Goal: Check status: Check status

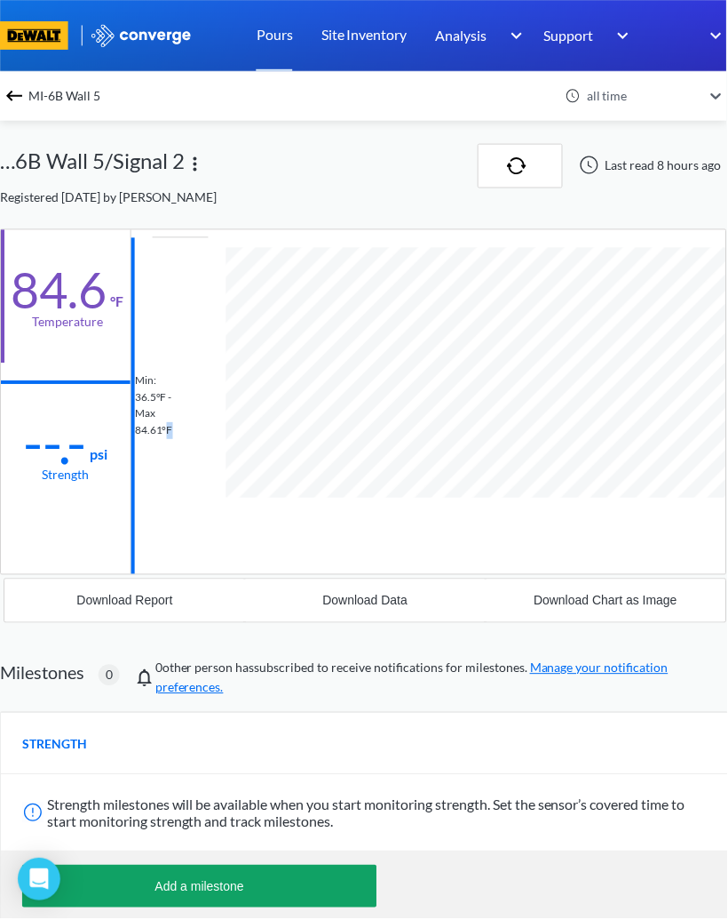
click at [654, 176] on div "Last read 8 hours ago" at bounding box center [649, 166] width 157 height 44
click at [518, 159] on img "button" at bounding box center [521, 166] width 27 height 18
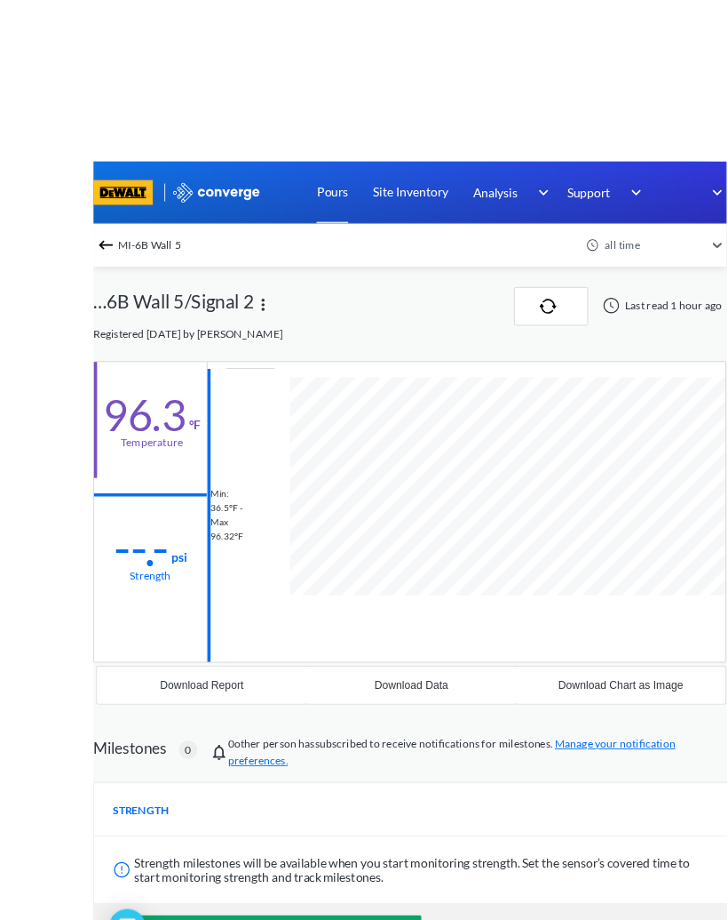
scroll to position [910, 728]
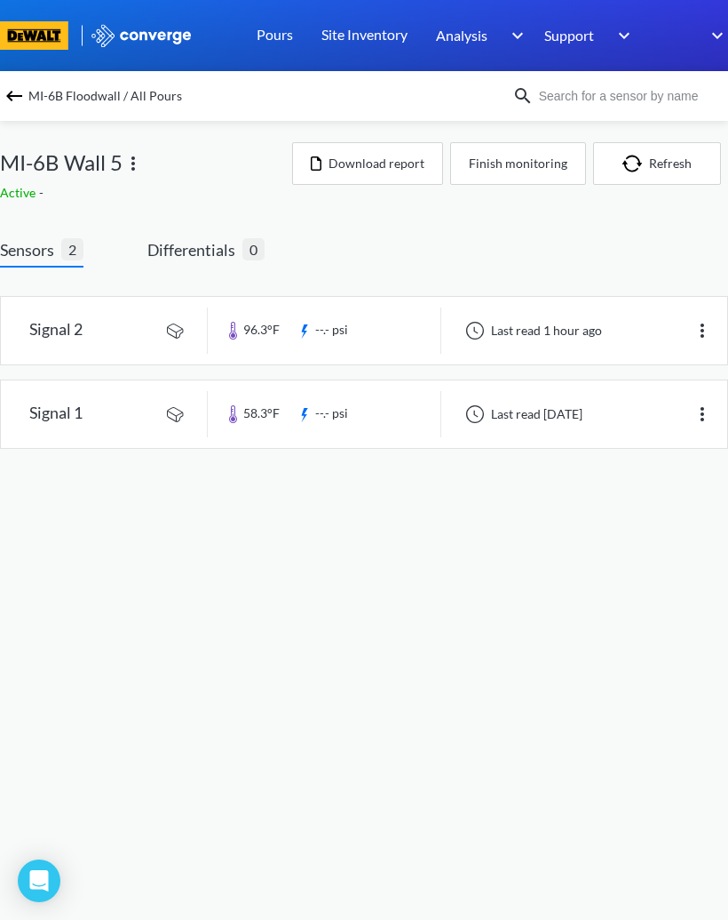
click at [95, 416] on link at bounding box center [364, 414] width 727 height 68
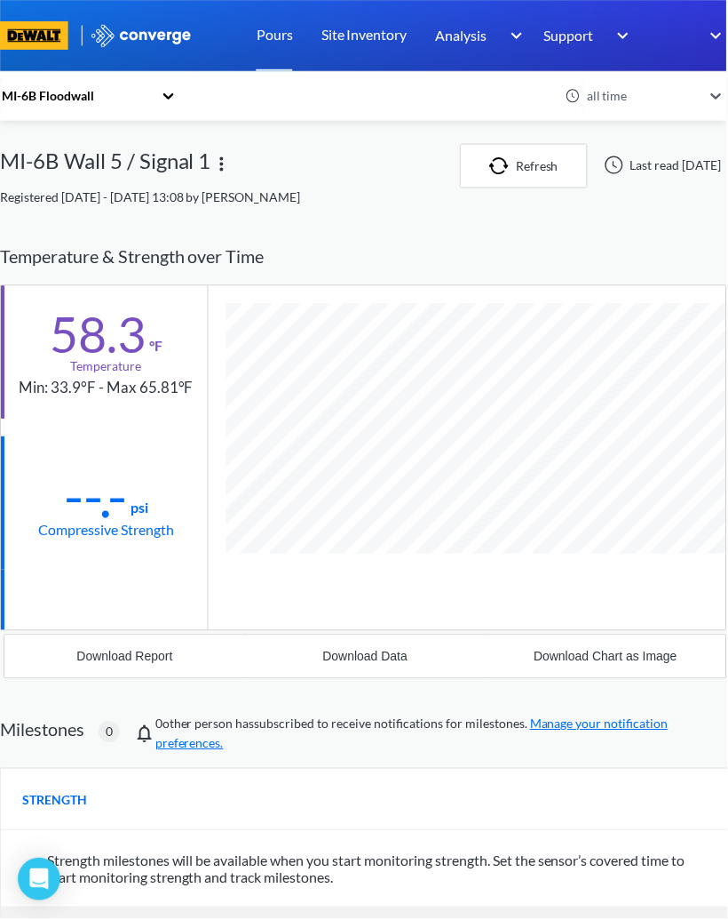
scroll to position [966, 728]
click at [508, 162] on button "Refresh" at bounding box center [525, 166] width 128 height 44
click at [529, 167] on button "Refresh" at bounding box center [525, 166] width 128 height 44
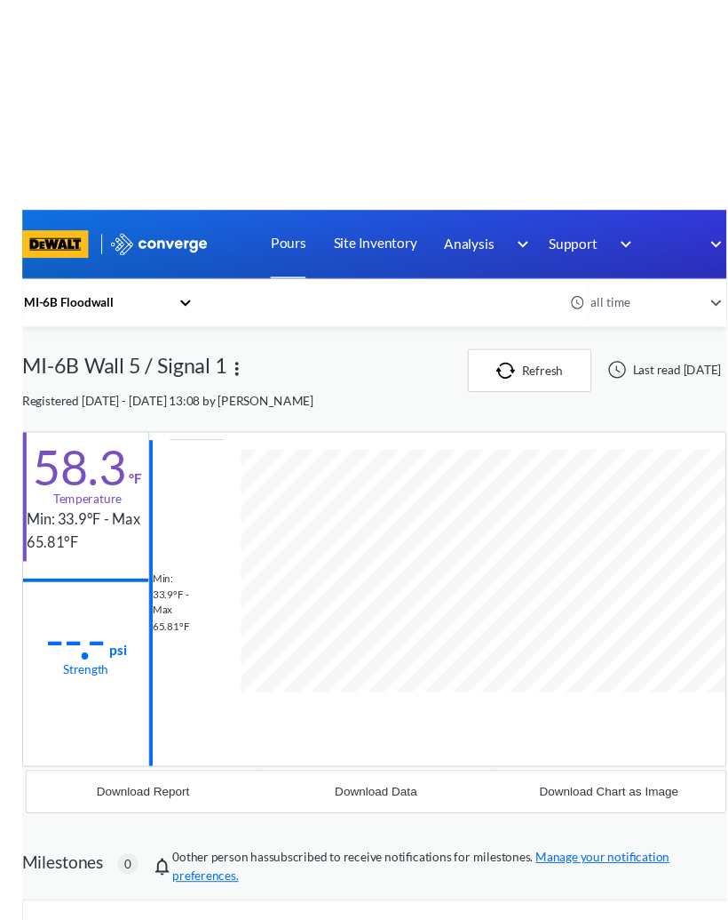
scroll to position [910, 728]
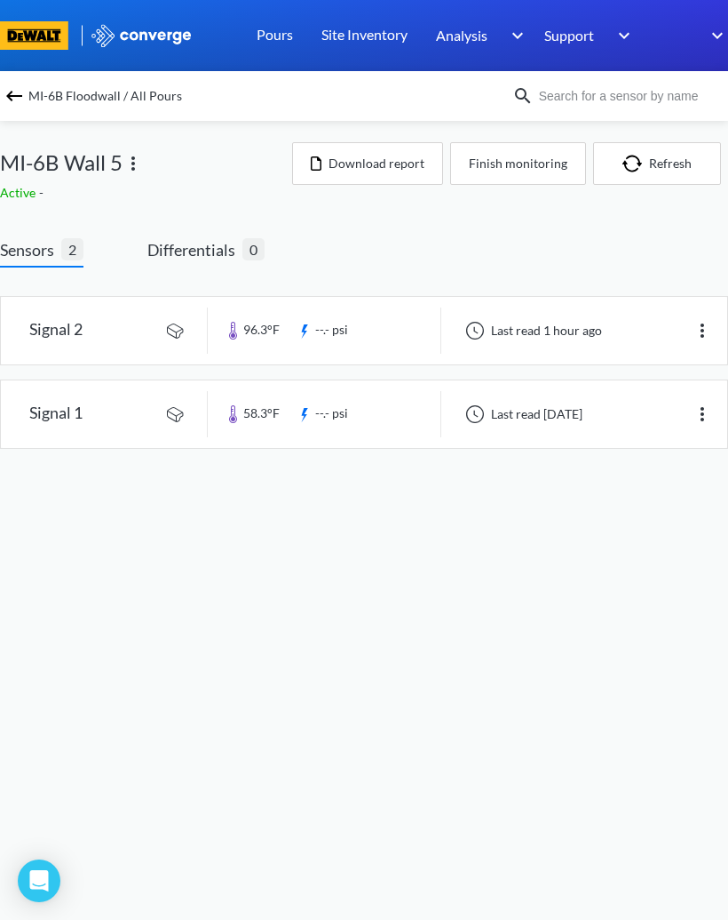
click at [45, 155] on span "MI-6B Wall 5" at bounding box center [61, 163] width 123 height 34
click at [26, 187] on span "Active" at bounding box center [19, 192] width 39 height 15
click at [24, 91] on img at bounding box center [14, 95] width 21 height 21
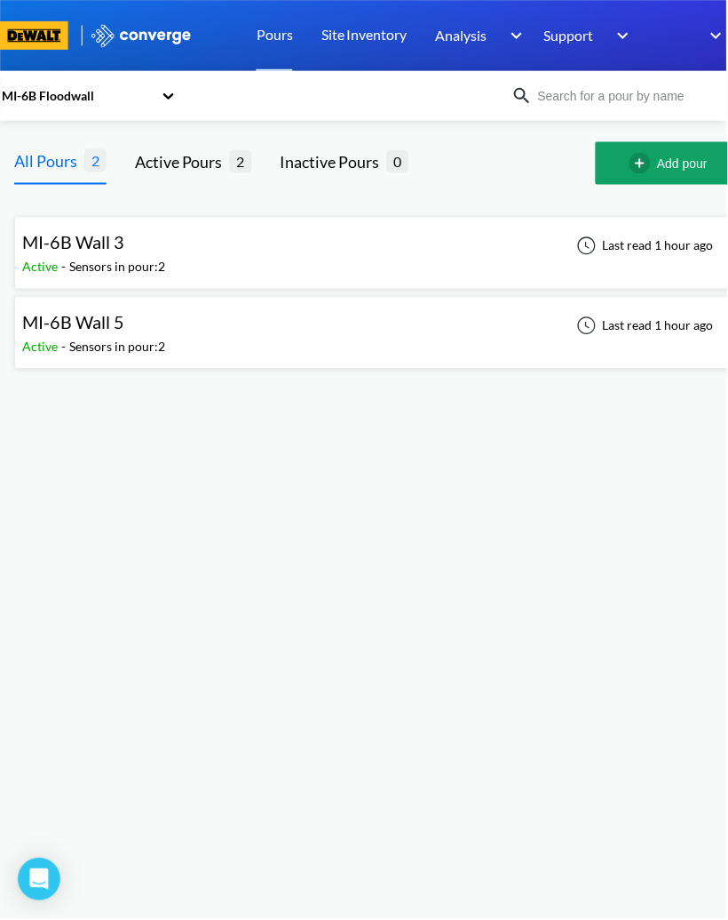
click at [86, 253] on span "MI-6B Wall 3" at bounding box center [73, 242] width 102 height 21
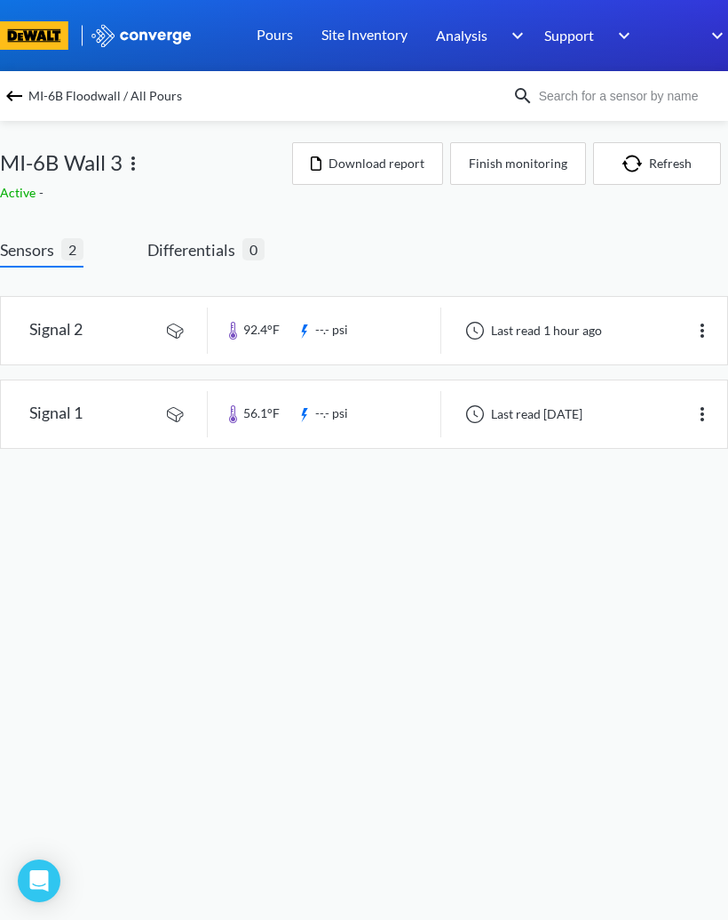
click at [72, 412] on link at bounding box center [364, 414] width 727 height 68
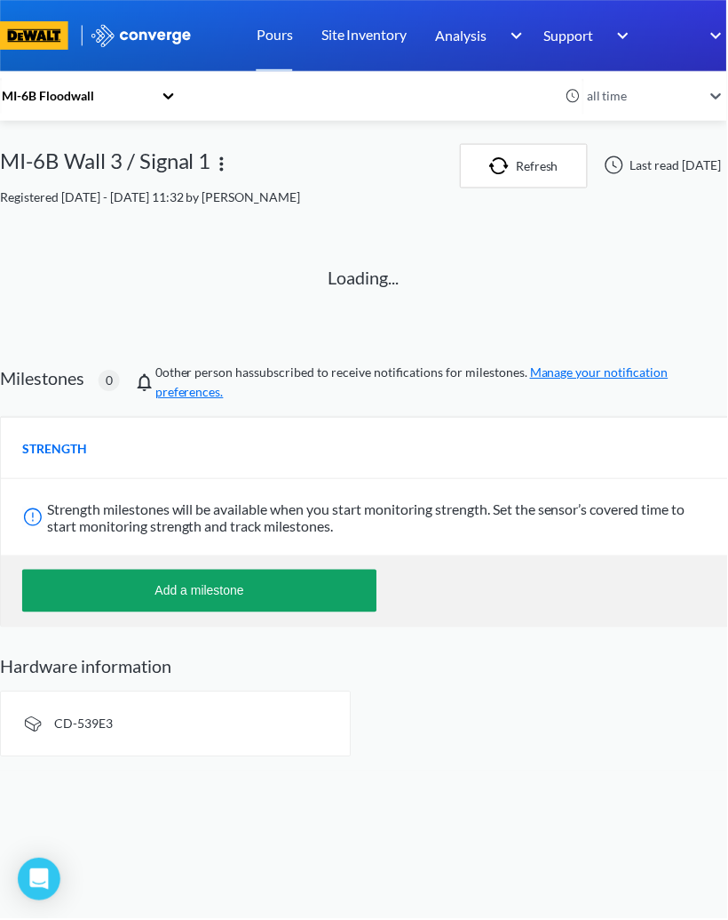
click at [490, 164] on img "button" at bounding box center [503, 166] width 27 height 18
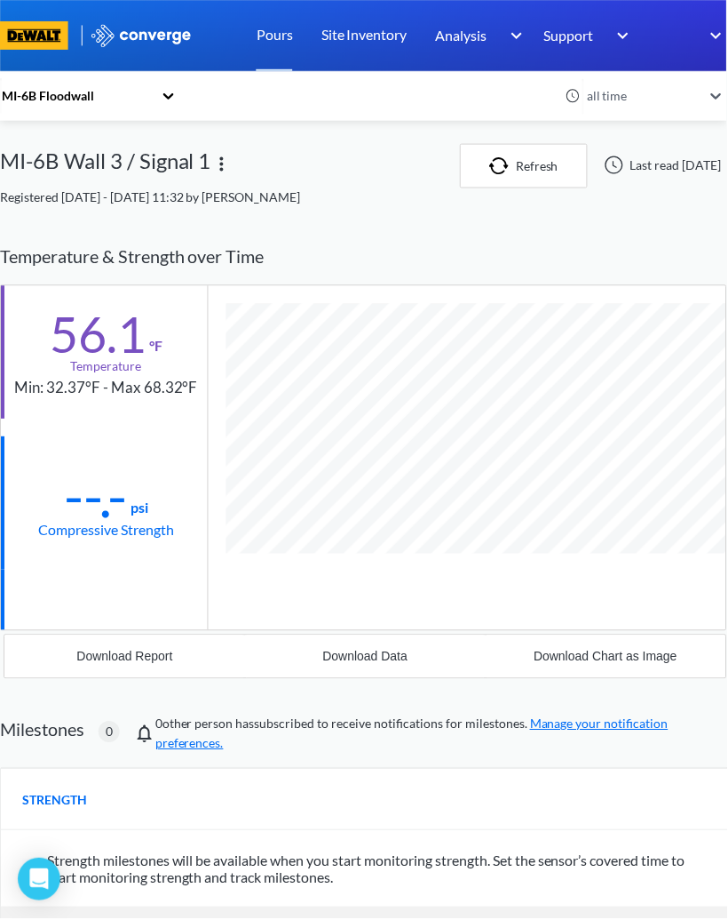
scroll to position [966, 728]
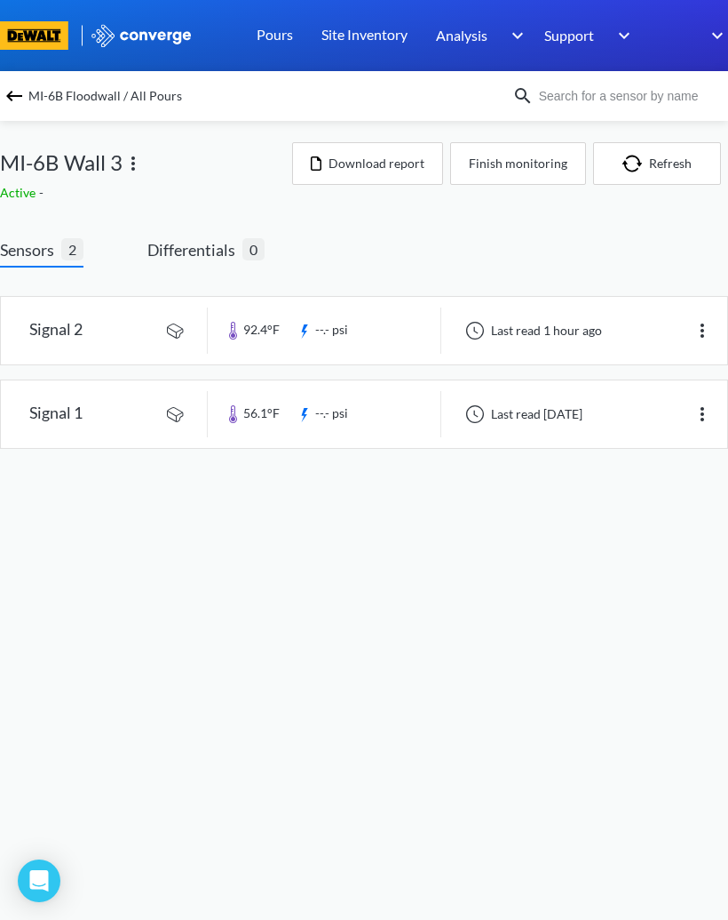
click at [33, 92] on span "MI-6B Floodwall / All Pours" at bounding box center [105, 96] width 154 height 25
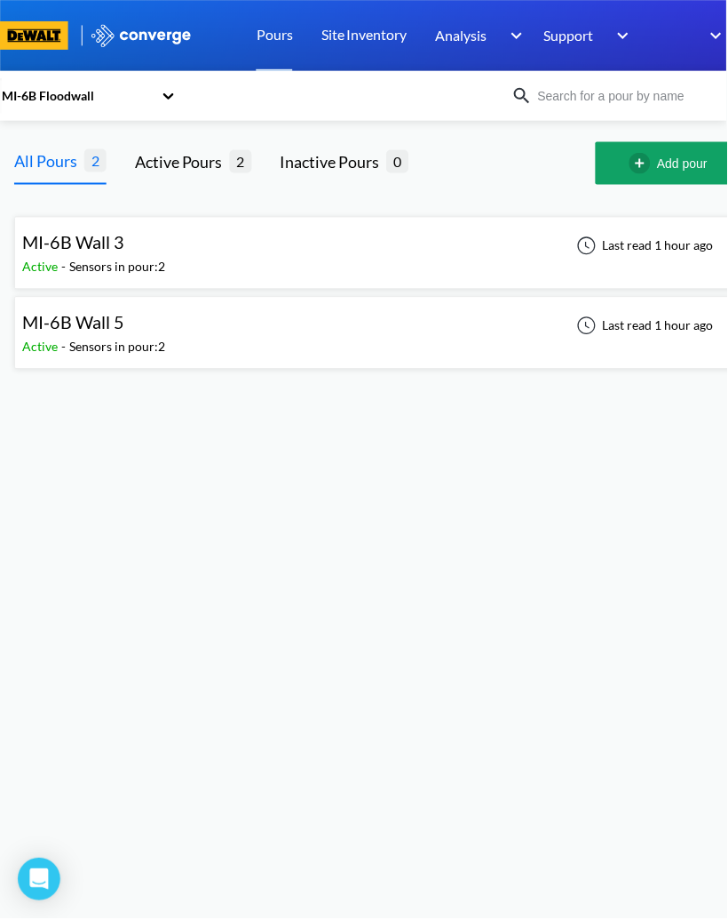
click at [105, 335] on div "MI-6B Wall 5" at bounding box center [73, 323] width 102 height 28
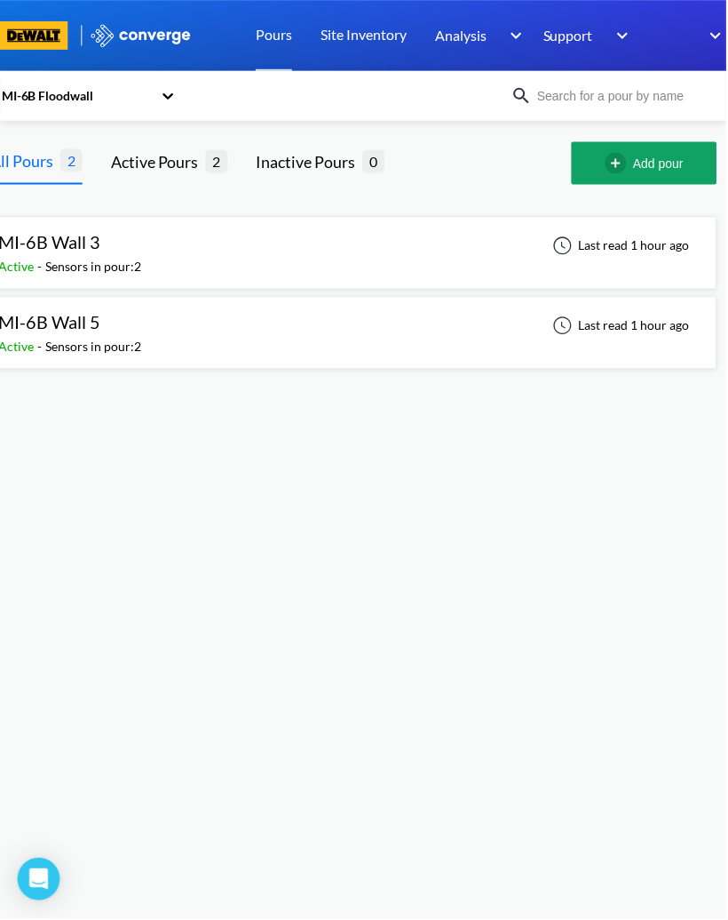
scroll to position [0, 27]
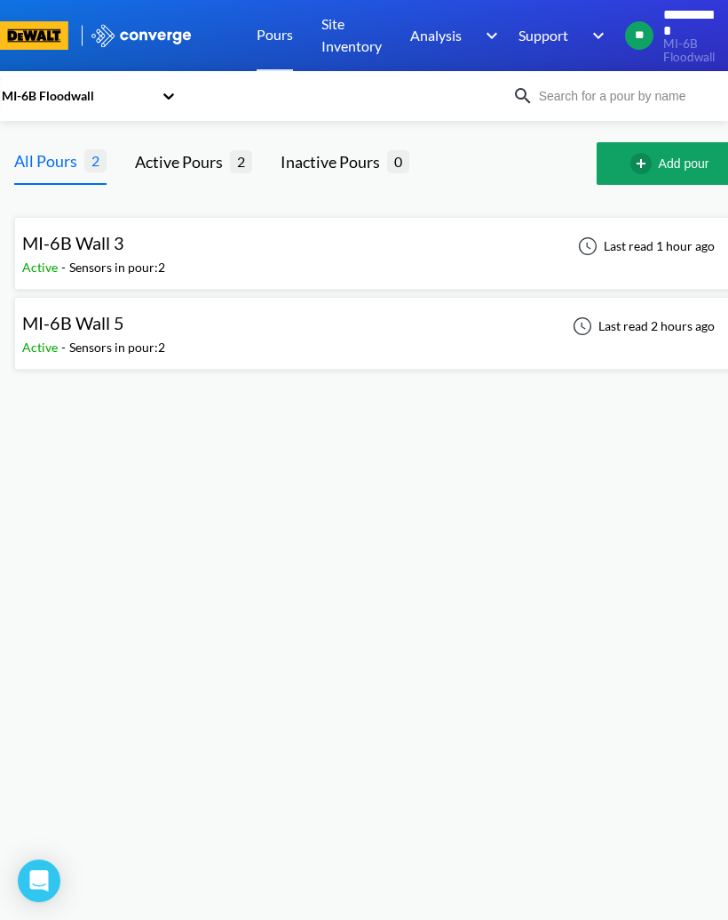
click at [101, 250] on span "MI-6B Wall 3" at bounding box center [73, 242] width 102 height 21
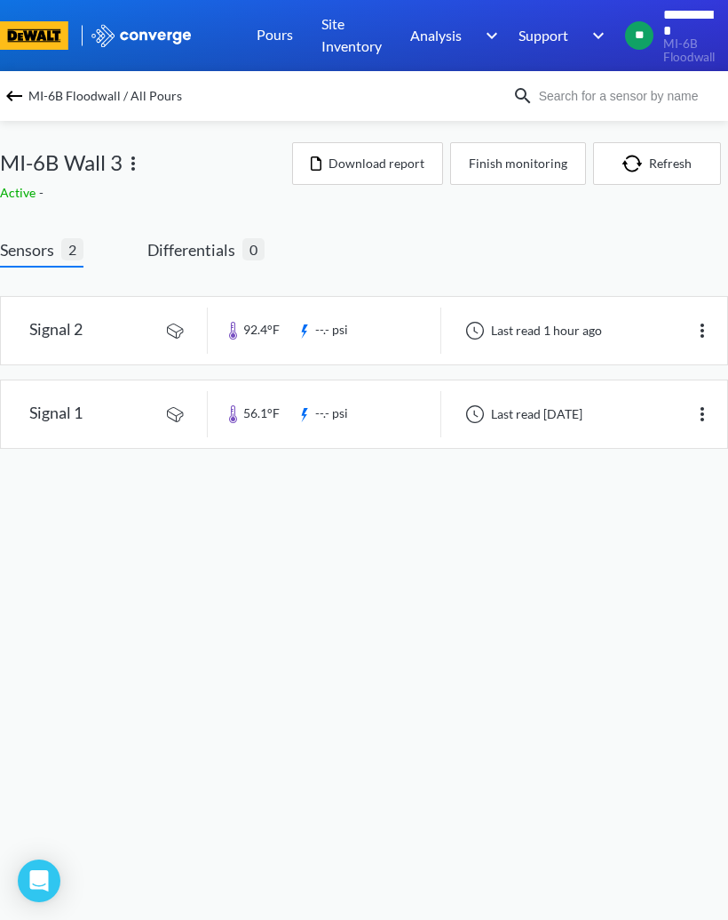
click at [275, 321] on link at bounding box center [364, 331] width 727 height 68
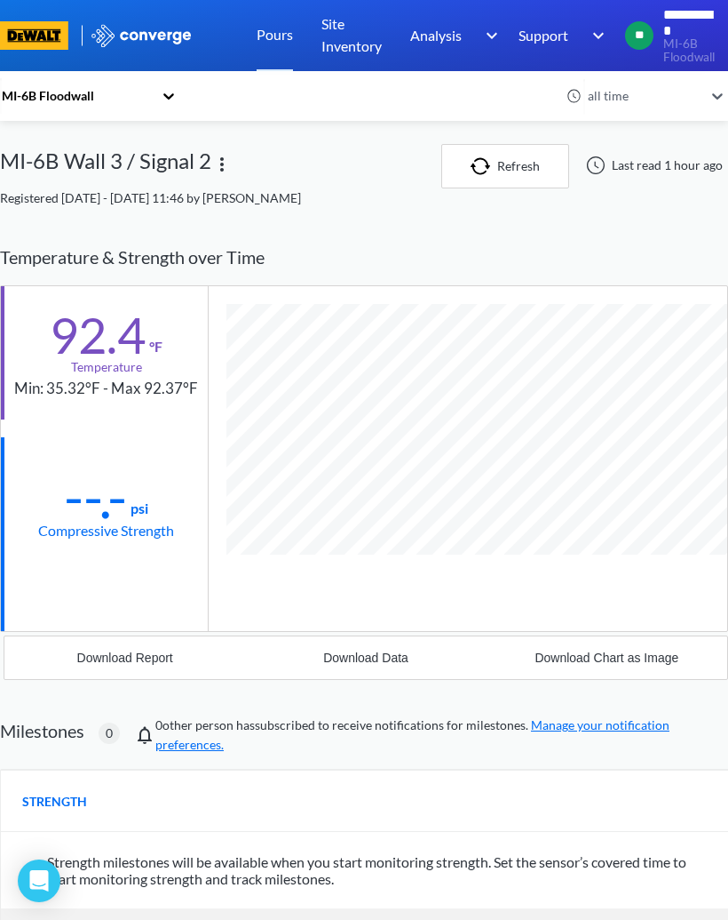
scroll to position [966, 728]
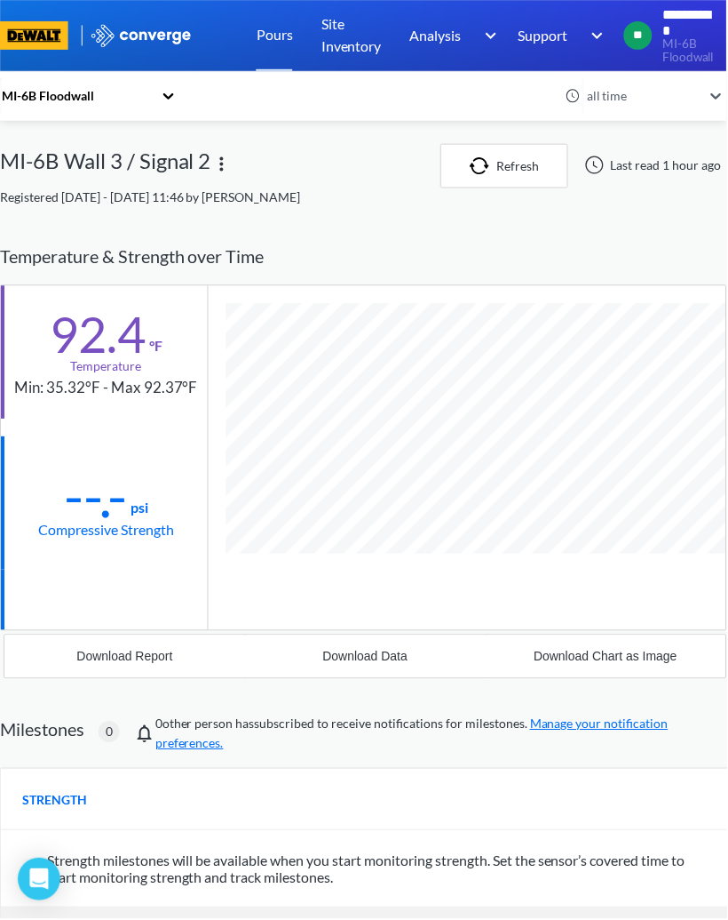
click at [170, 84] on div at bounding box center [169, 96] width 18 height 41
click at [107, 194] on span "Registered [DATE] - [DATE] 11:46 by [PERSON_NAME]" at bounding box center [150, 197] width 301 height 15
click at [96, 211] on div "MI-6B Floodwall all time MI-6B Wall 3 / Signal 2 Refresh Last read 1 hour ago R…" at bounding box center [364, 627] width 728 height 966
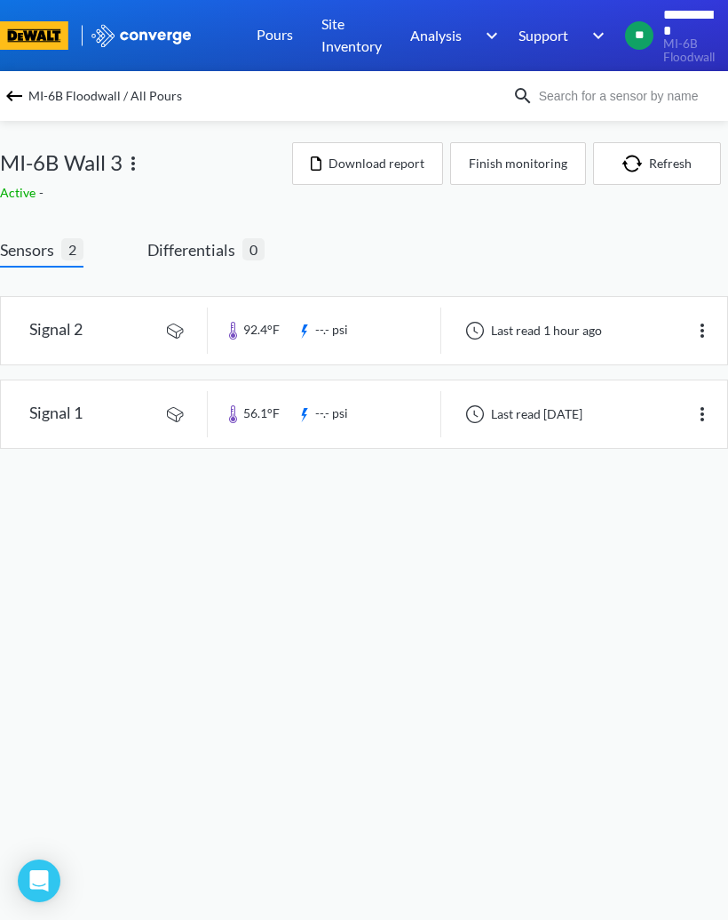
click at [12, 94] on img at bounding box center [14, 95] width 21 height 21
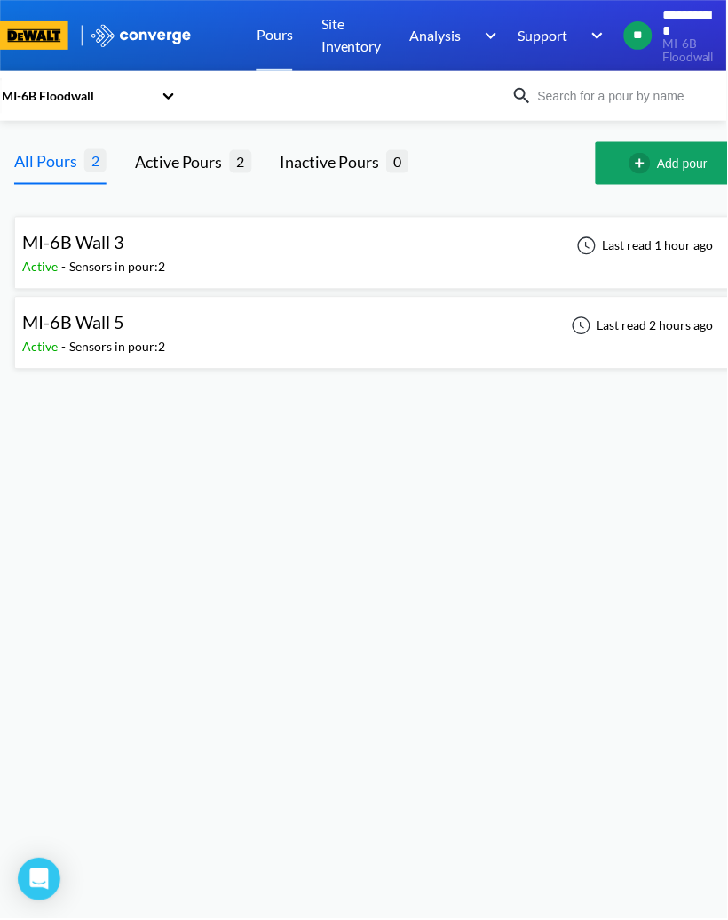
click at [73, 333] on span "MI-6B Wall 5" at bounding box center [73, 322] width 102 height 21
